Goal: Browse casually: Explore the website without a specific task or goal

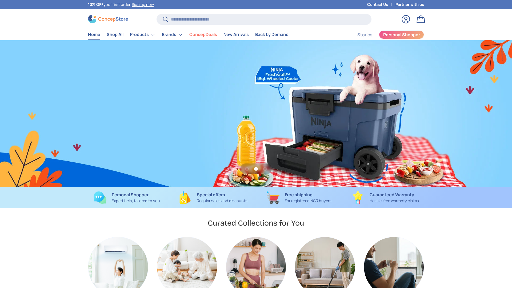
scroll to position [0, 512]
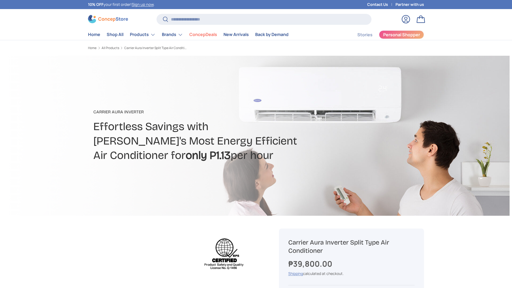
scroll to position [0, 168]
